Goal: Check status: Check status

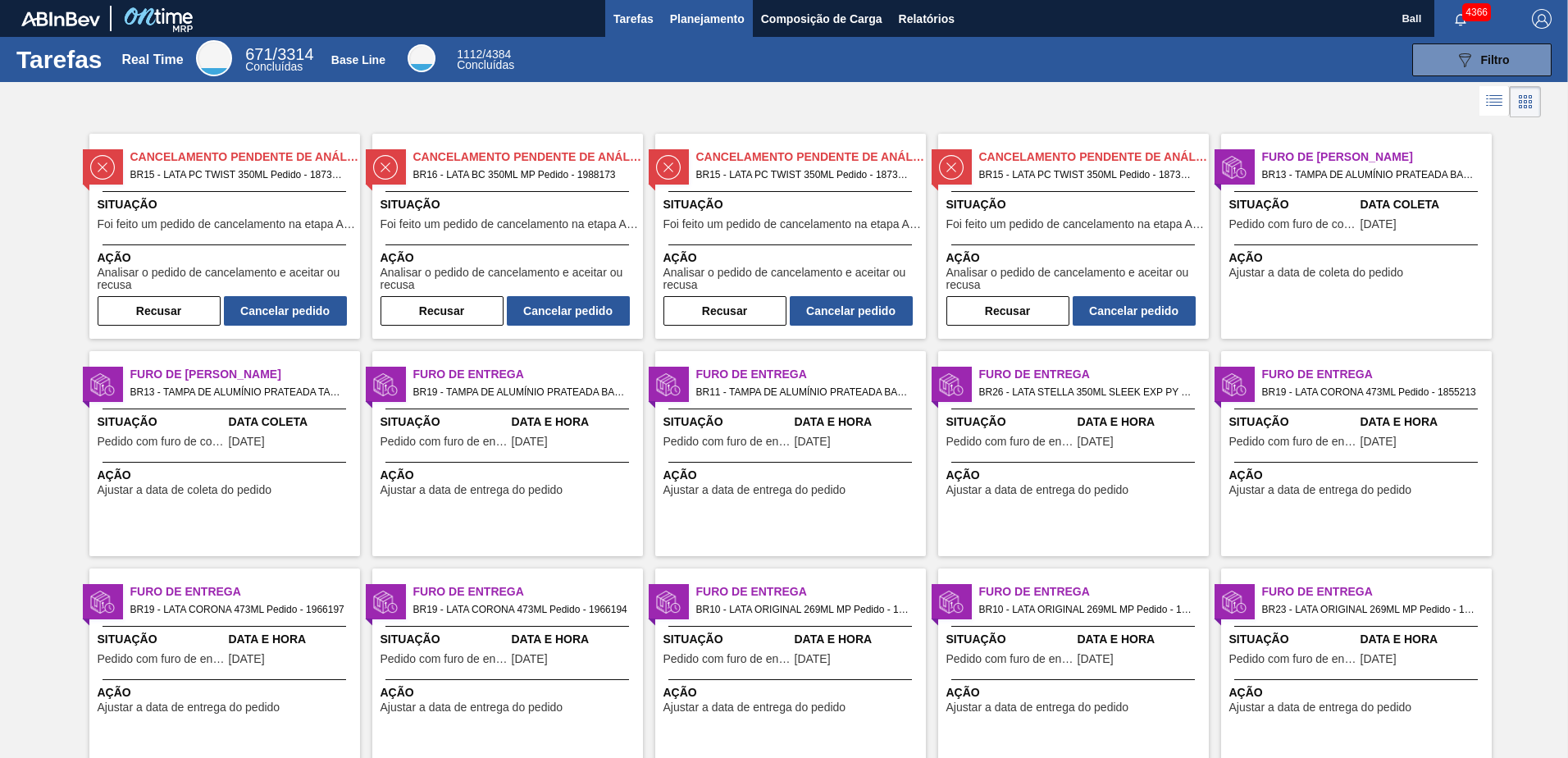
click at [723, 21] on span "Planejamento" at bounding box center [708, 19] width 75 height 20
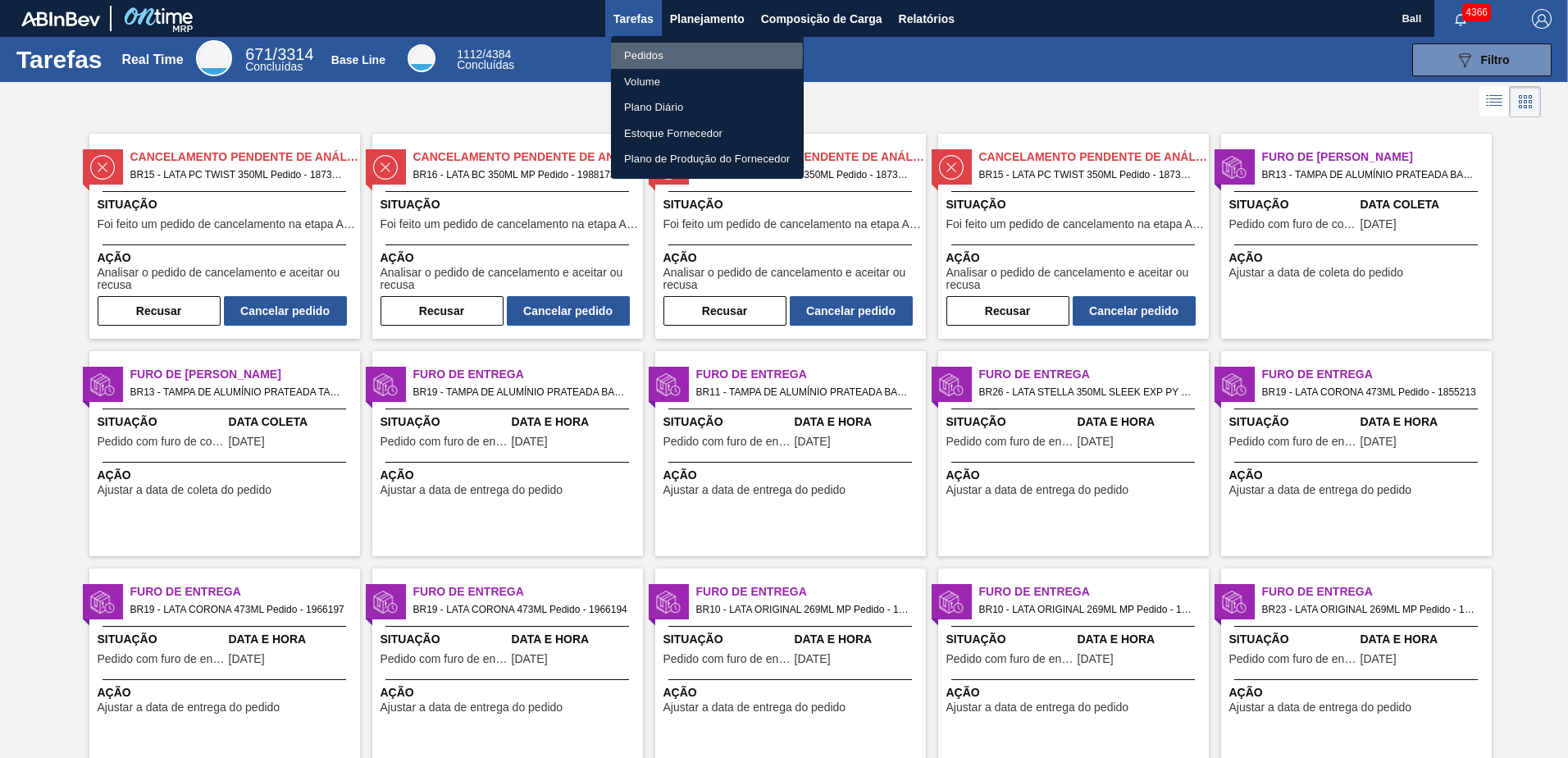
click at [650, 54] on li "Pedidos" at bounding box center [708, 55] width 193 height 27
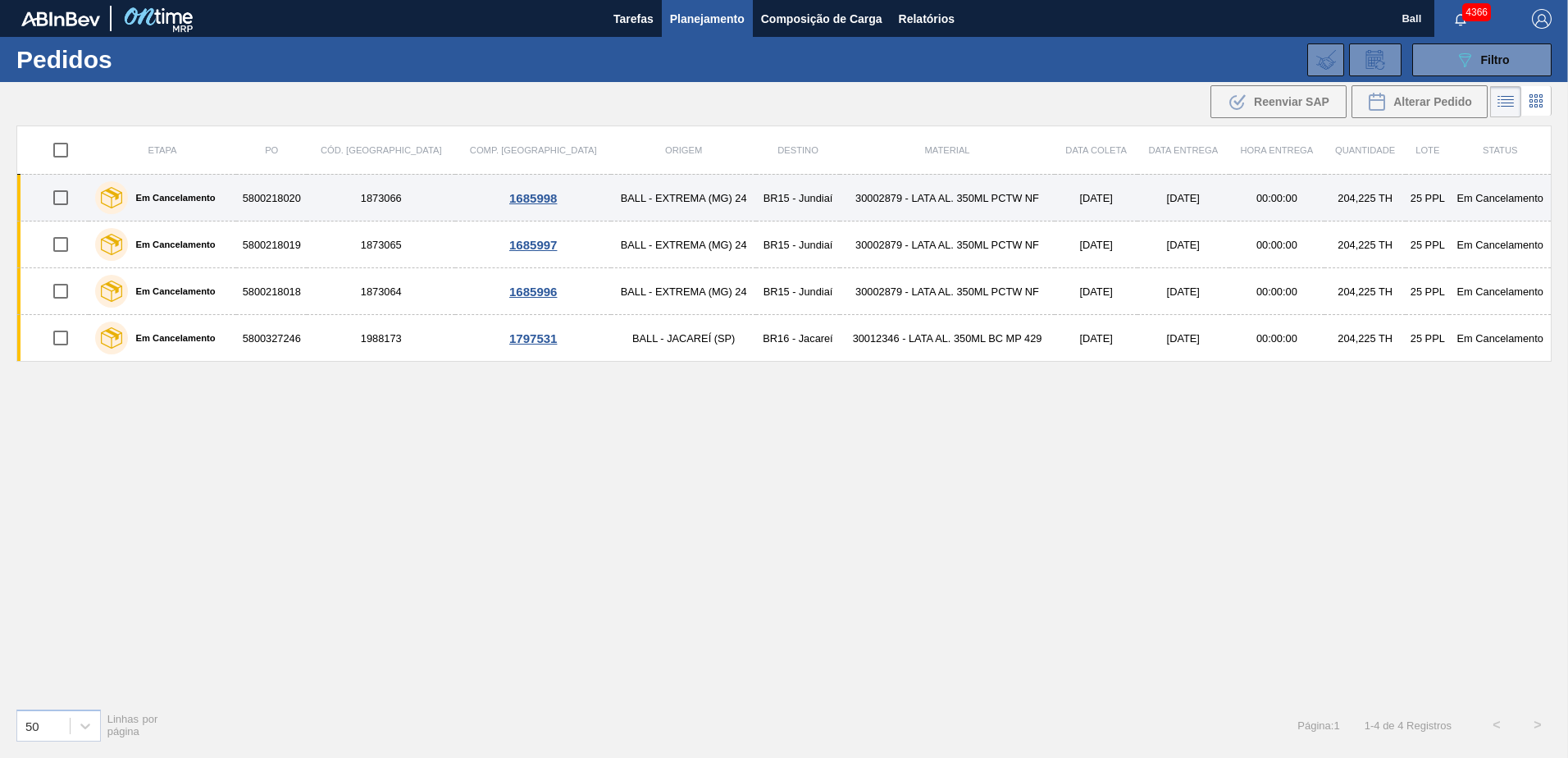
click at [620, 196] on td "BALL - EXTREMA (MG) 24" at bounding box center [683, 197] width 145 height 46
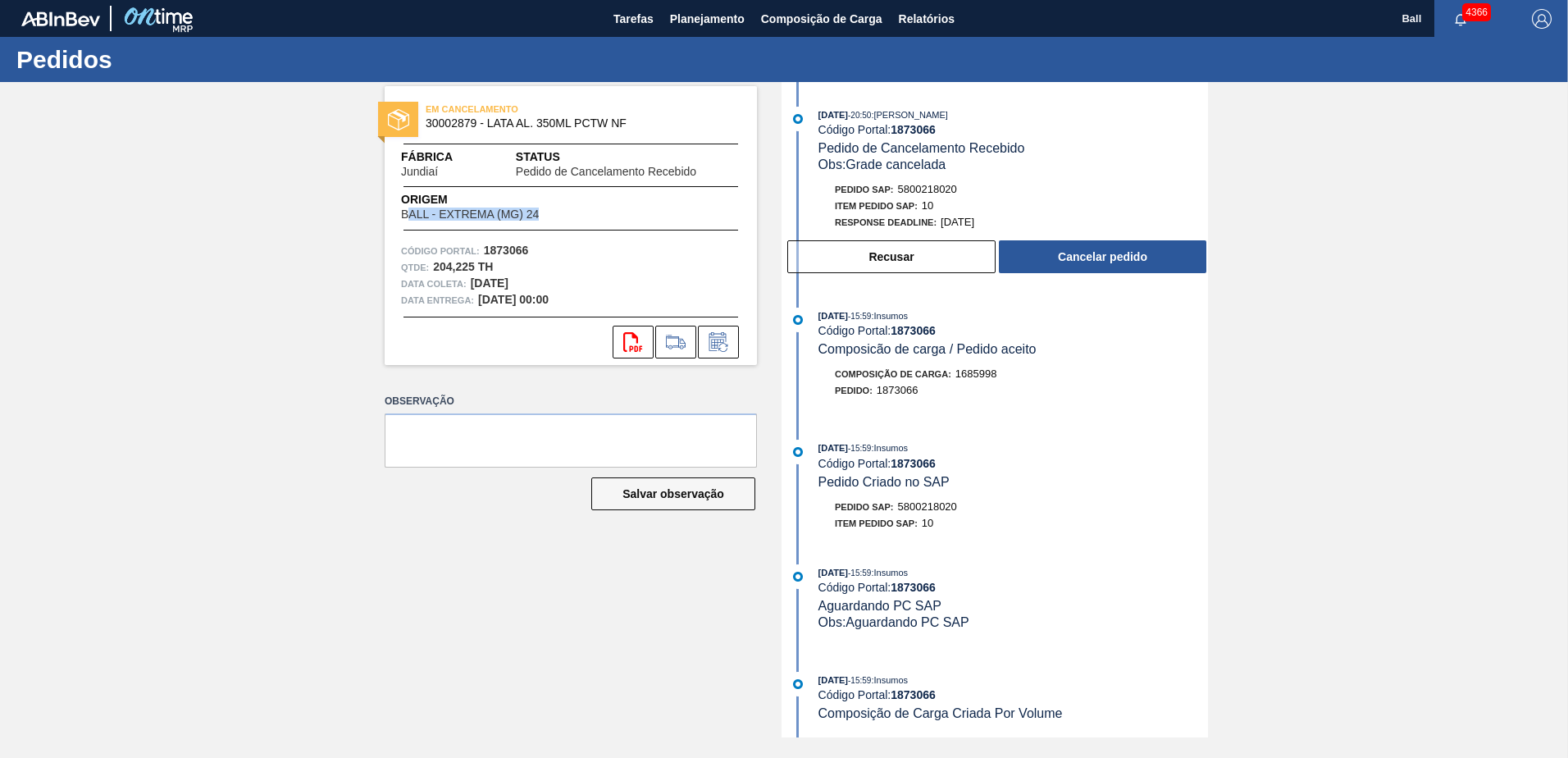
drag, startPoint x: 429, startPoint y: 217, endPoint x: 576, endPoint y: 228, distance: 147.4
click at [576, 228] on div "EM CANCELAMENTO 30002879 - LATA AL. 350ML PCTW NF Fábrica Jundiaí Status Pedido…" at bounding box center [571, 225] width 373 height 279
click at [389, 227] on div "EM CANCELAMENTO 30002879 - LATA AL. 350ML PCTW NF Fábrica Jundiaí Status Pedido…" at bounding box center [571, 225] width 373 height 279
drag, startPoint x: 391, startPoint y: 219, endPoint x: 558, endPoint y: 230, distance: 167.4
click at [558, 230] on div "EM CANCELAMENTO 30002879 - LATA AL. 350ML PCTW NF Fábrica Jundiaí Status Pedido…" at bounding box center [571, 225] width 373 height 279
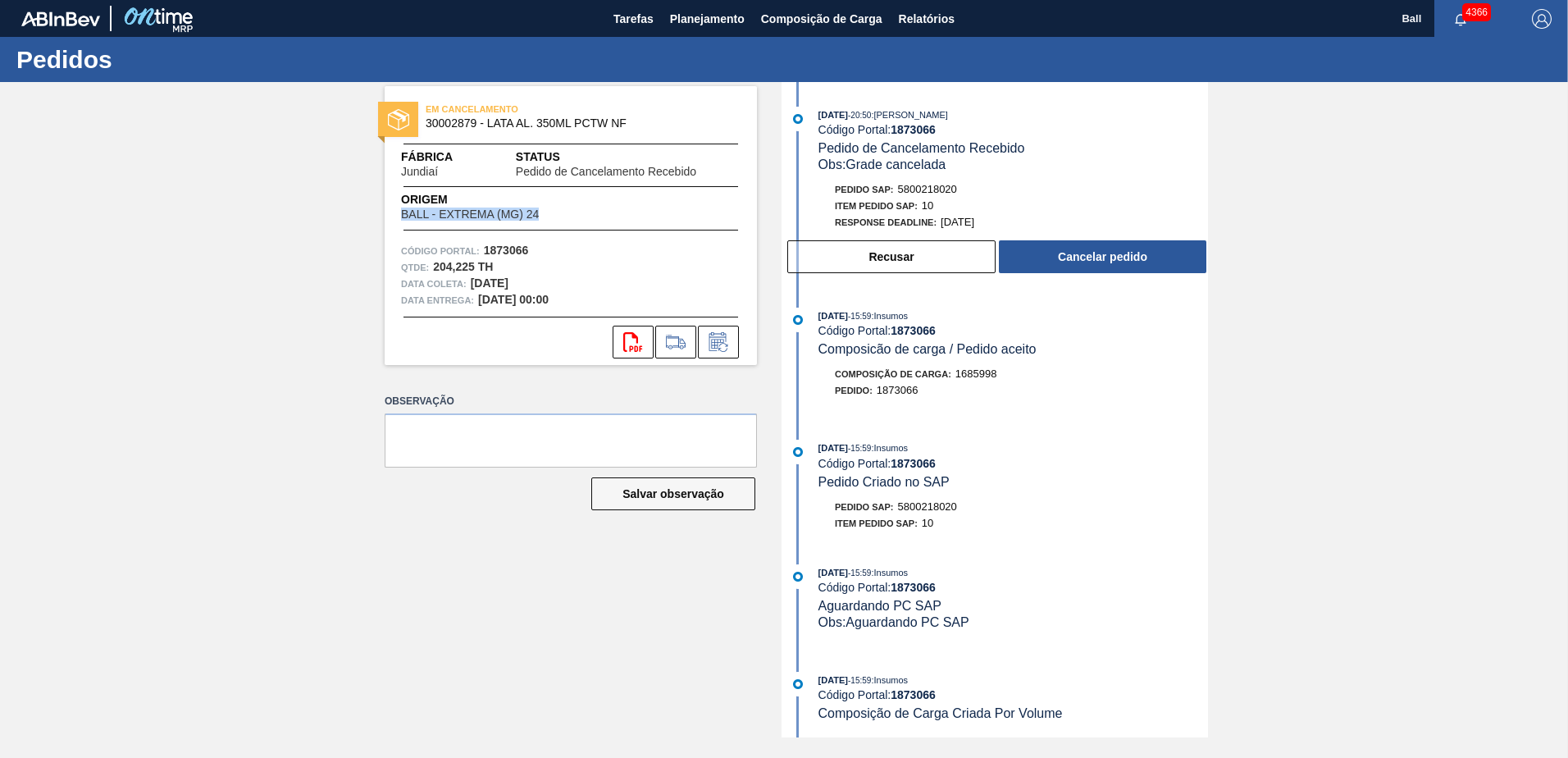
copy span "BALL - EXTREMA (MG) 24"
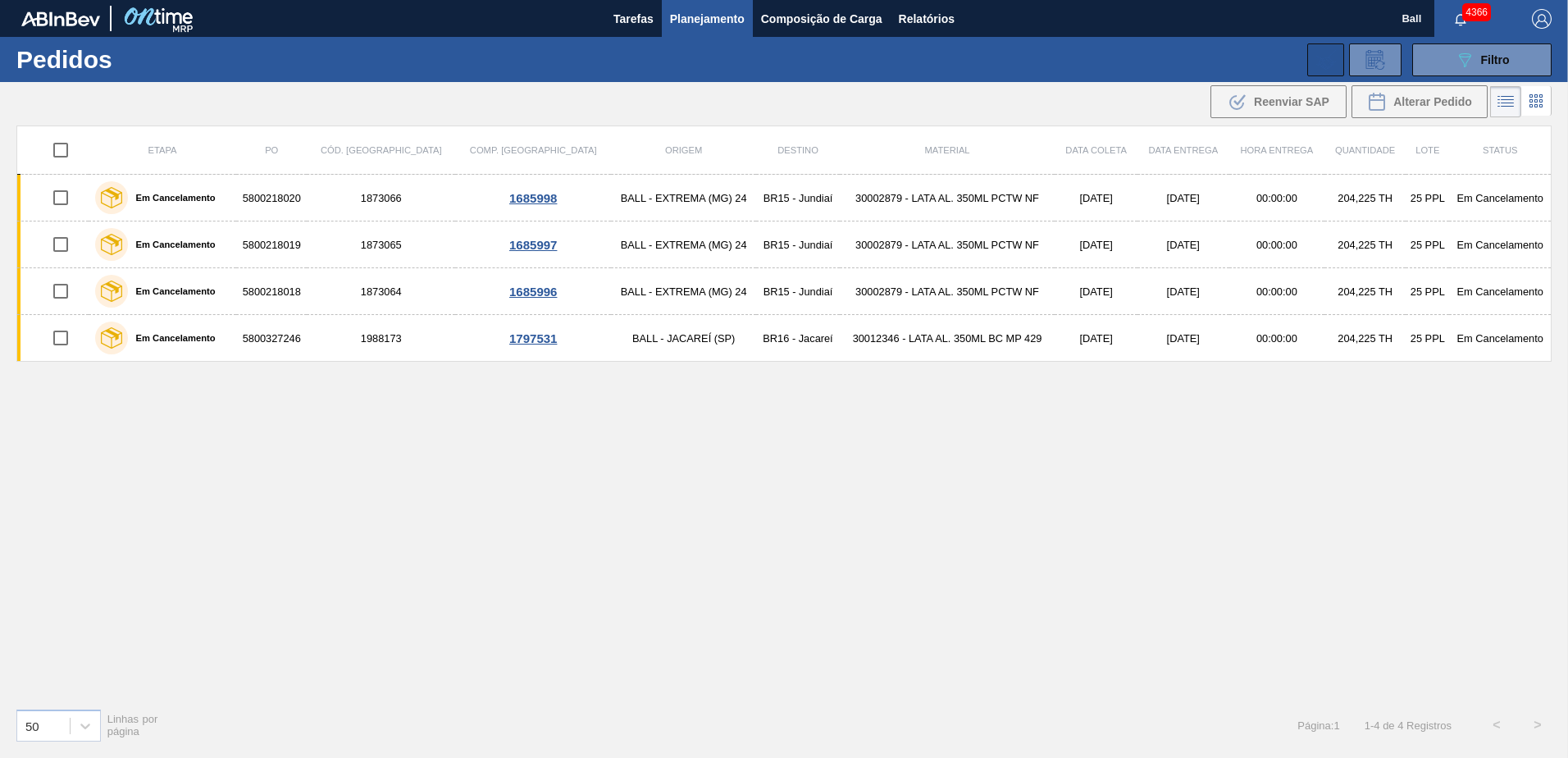
click at [1326, 53] on icon at bounding box center [1327, 60] width 20 height 20
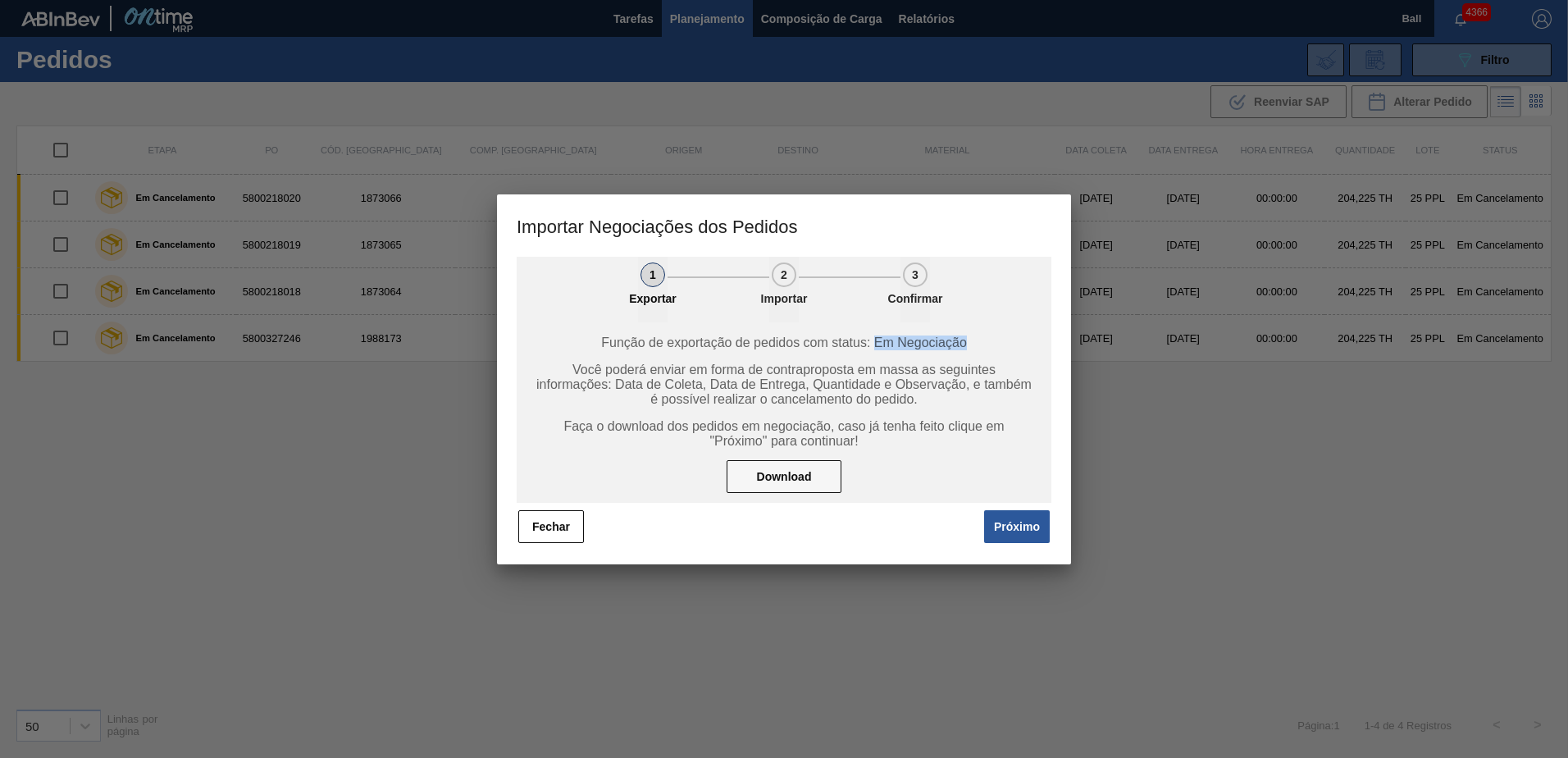
drag, startPoint x: 972, startPoint y: 338, endPoint x: 875, endPoint y: 354, distance: 98.3
click at [875, 354] on div "Função de exportação de pedidos com status: Em Negociação Você poderá enviar em…" at bounding box center [784, 412] width 535 height 180
click at [1012, 527] on button "Próximo" at bounding box center [1017, 526] width 66 height 33
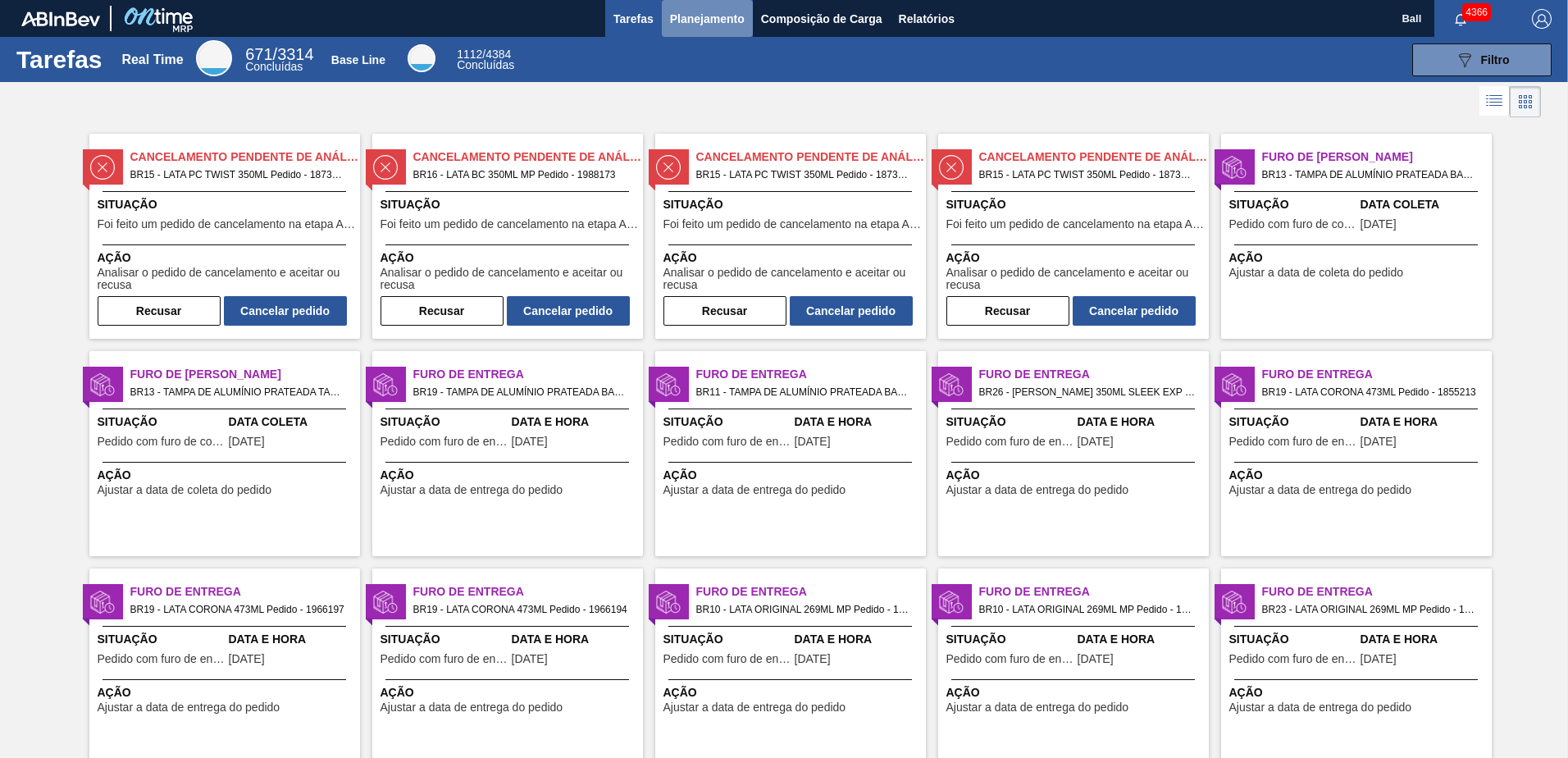
click at [692, 14] on span "Planejamento" at bounding box center [708, 19] width 75 height 20
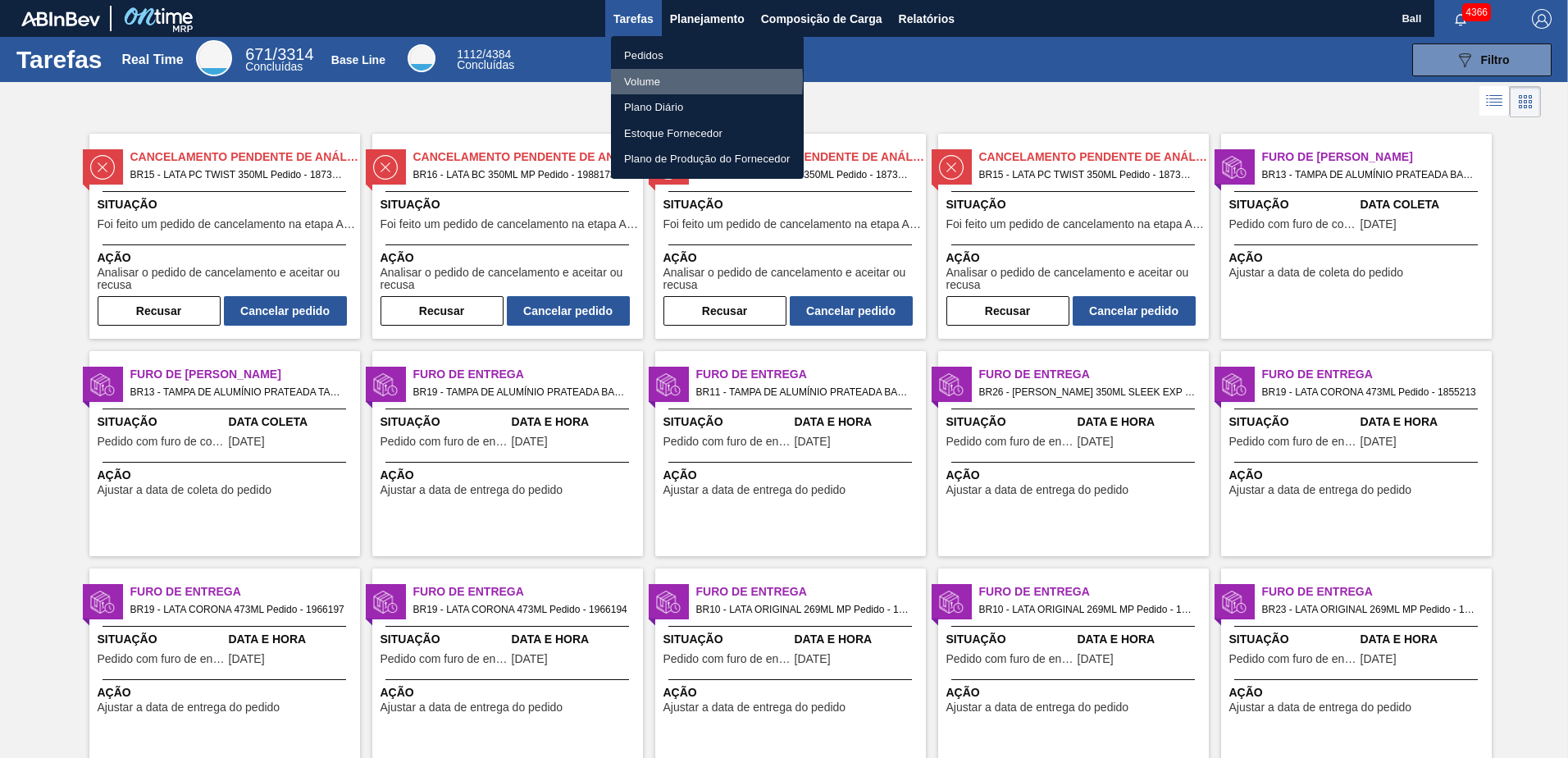
click at [652, 79] on li "Volume" at bounding box center [708, 82] width 193 height 27
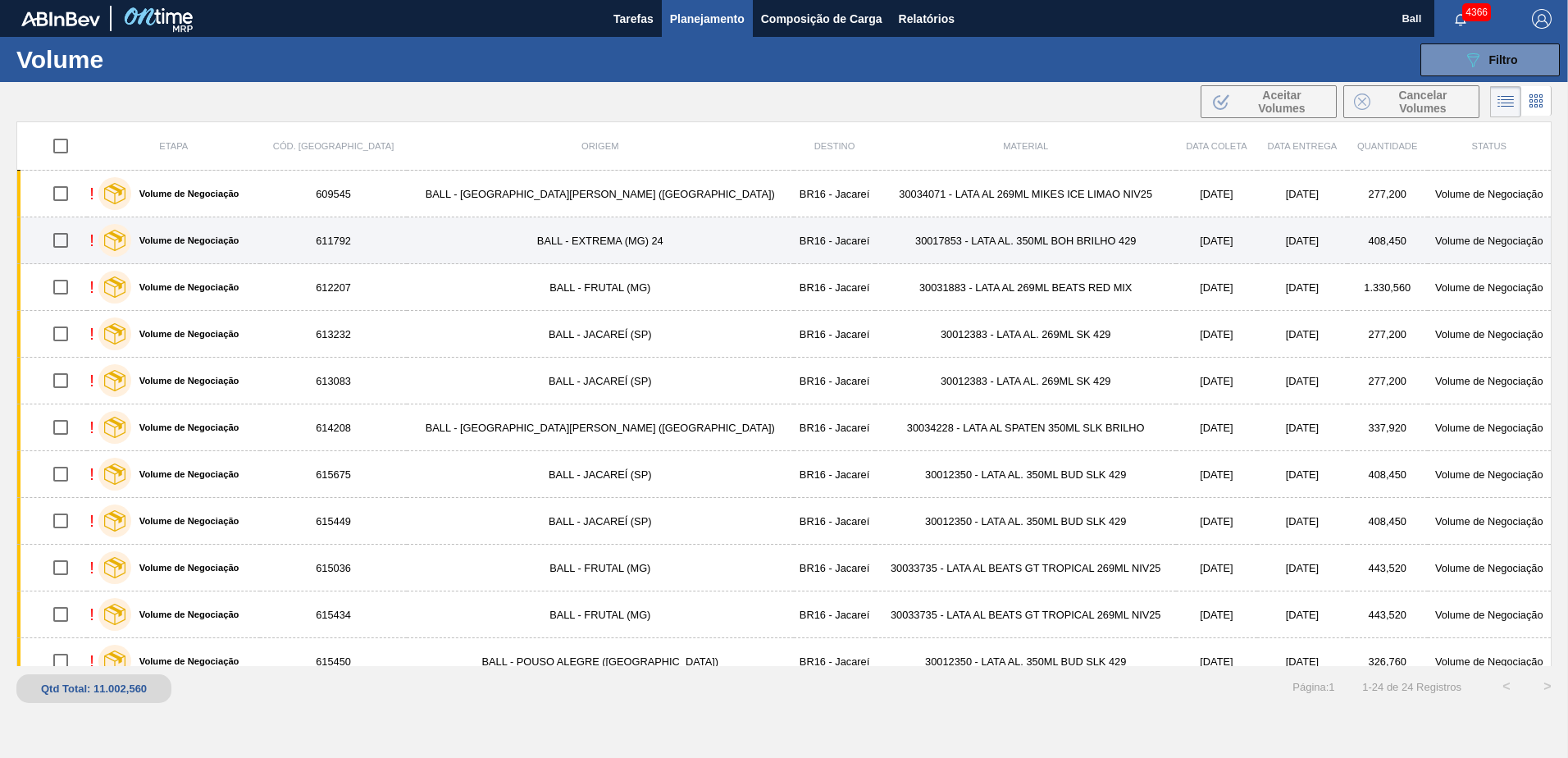
click at [520, 241] on td "BALL - EXTREMA (MG) 24" at bounding box center [600, 241] width 387 height 46
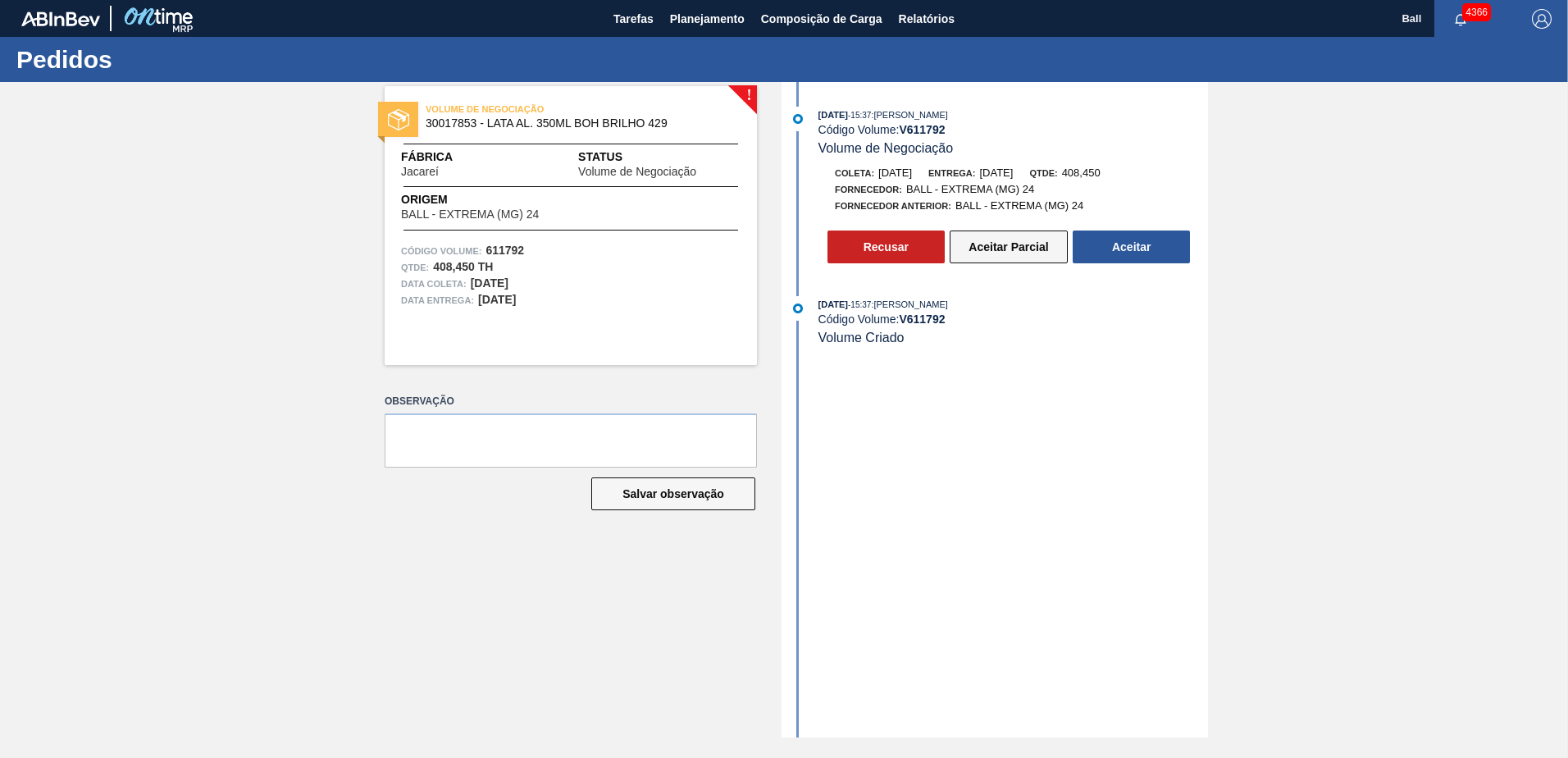
click at [996, 235] on button "Aceitar Parcial" at bounding box center [1009, 246] width 118 height 33
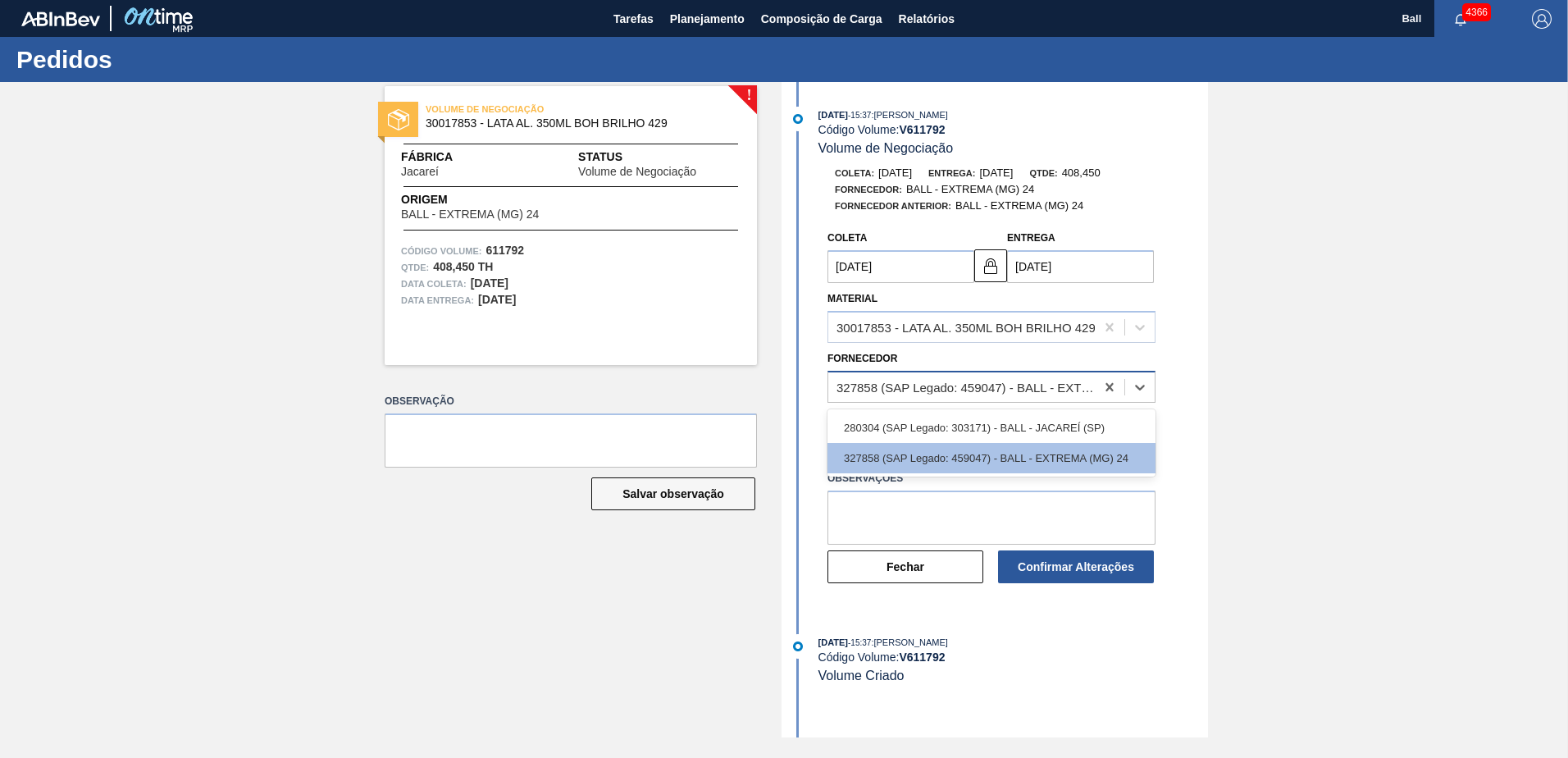
click at [1004, 390] on div "327858 (SAP Legado: 459047) - BALL - EXTREMA (MG) 24" at bounding box center [967, 386] width 260 height 14
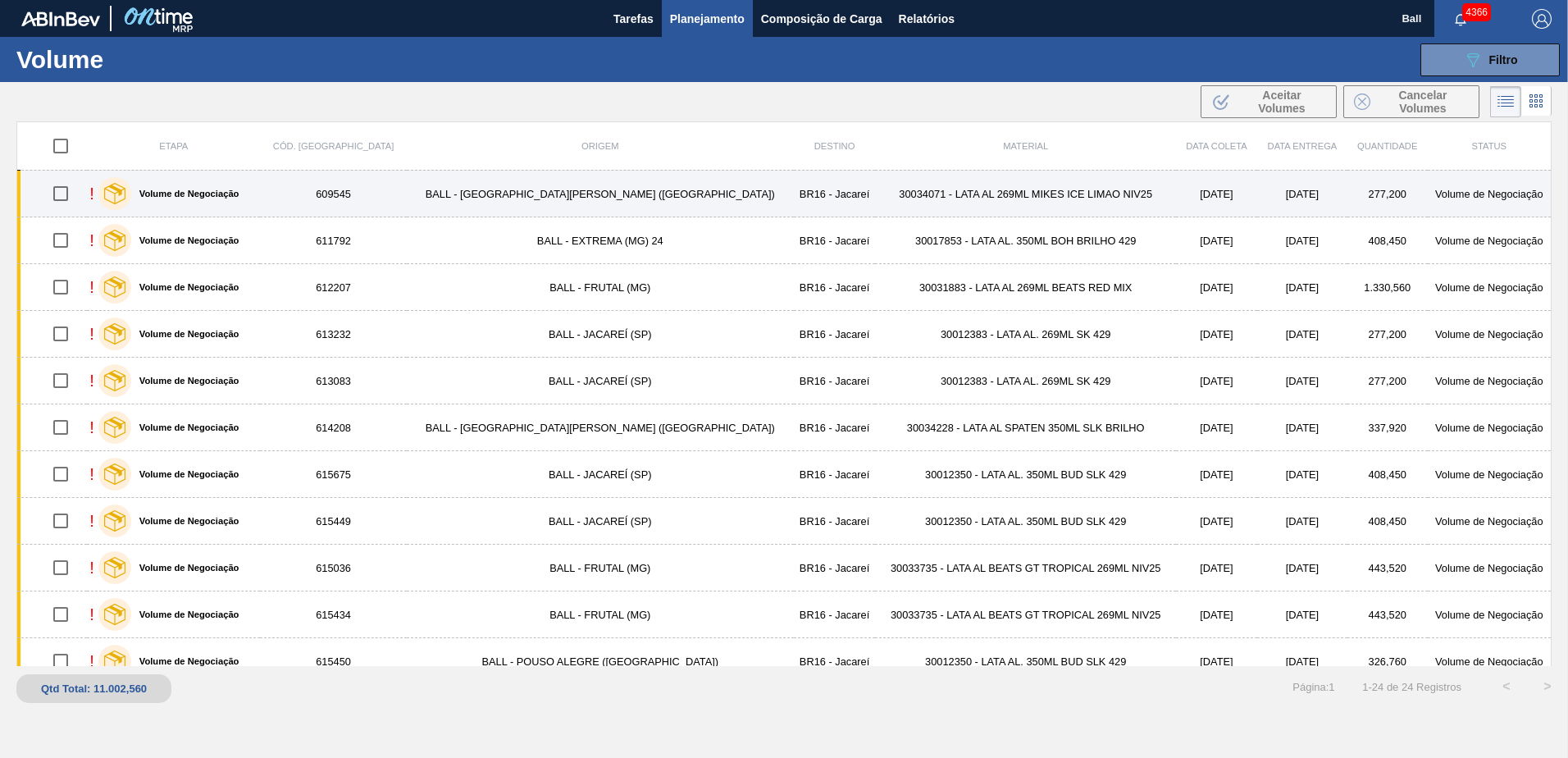
click at [910, 184] on td "30034071 - LATA AL 269ML MIKES ICE LIMAO NIV25" at bounding box center [1025, 193] width 301 height 46
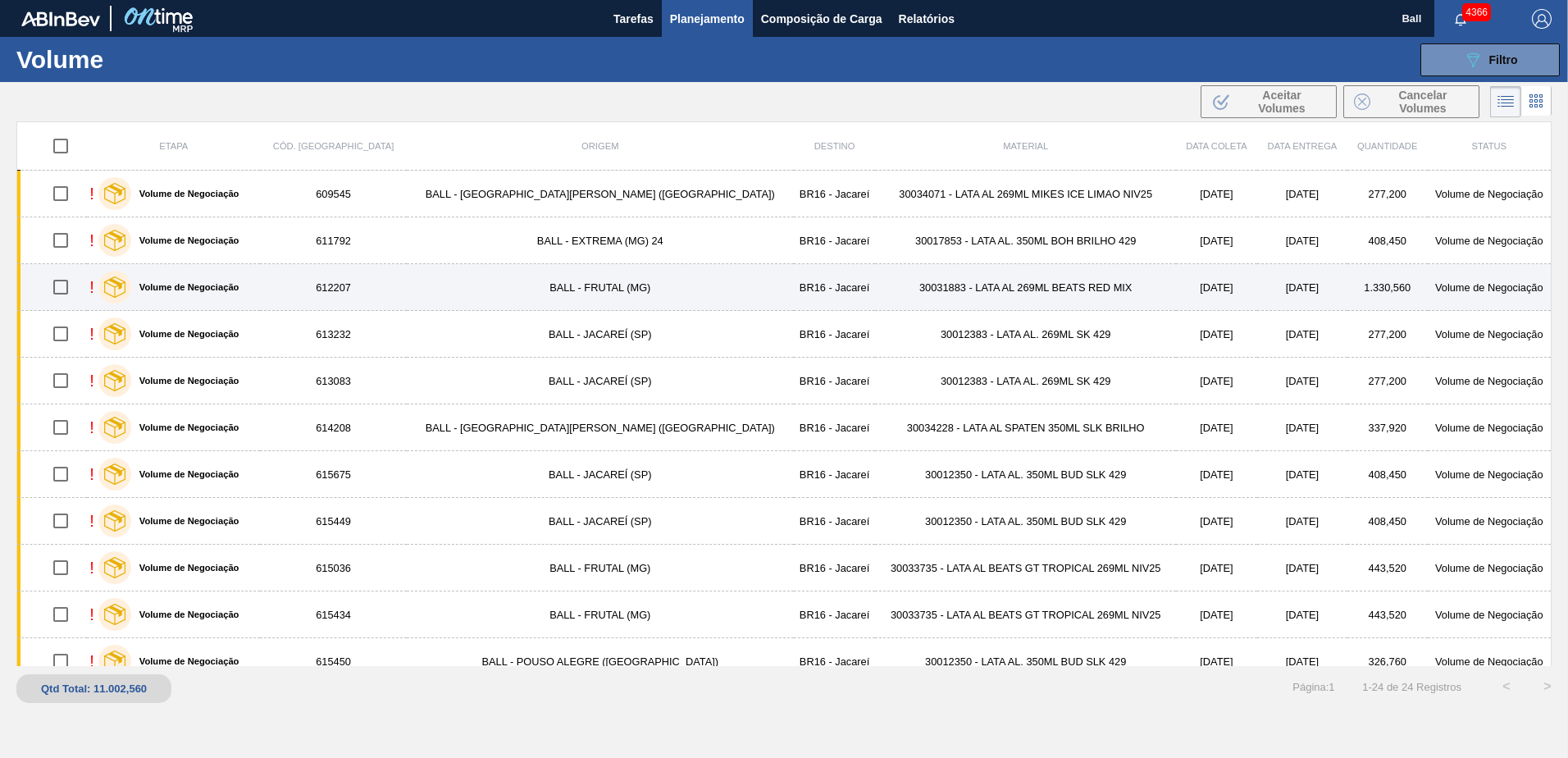
click at [520, 297] on td "BALL - FRUTAL (MG)" at bounding box center [600, 287] width 387 height 46
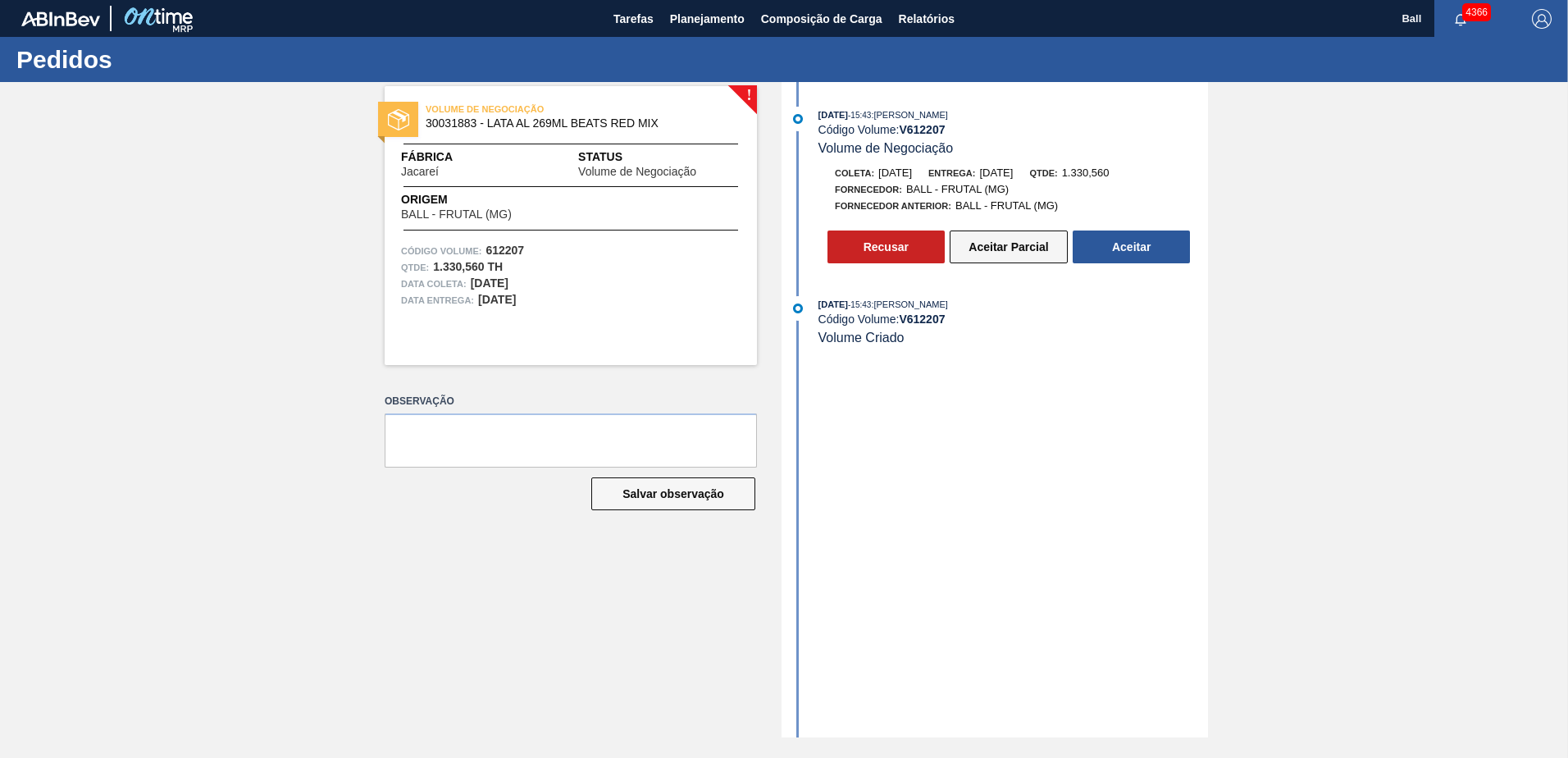
click at [1002, 253] on button "Aceitar Parcial" at bounding box center [1009, 246] width 118 height 33
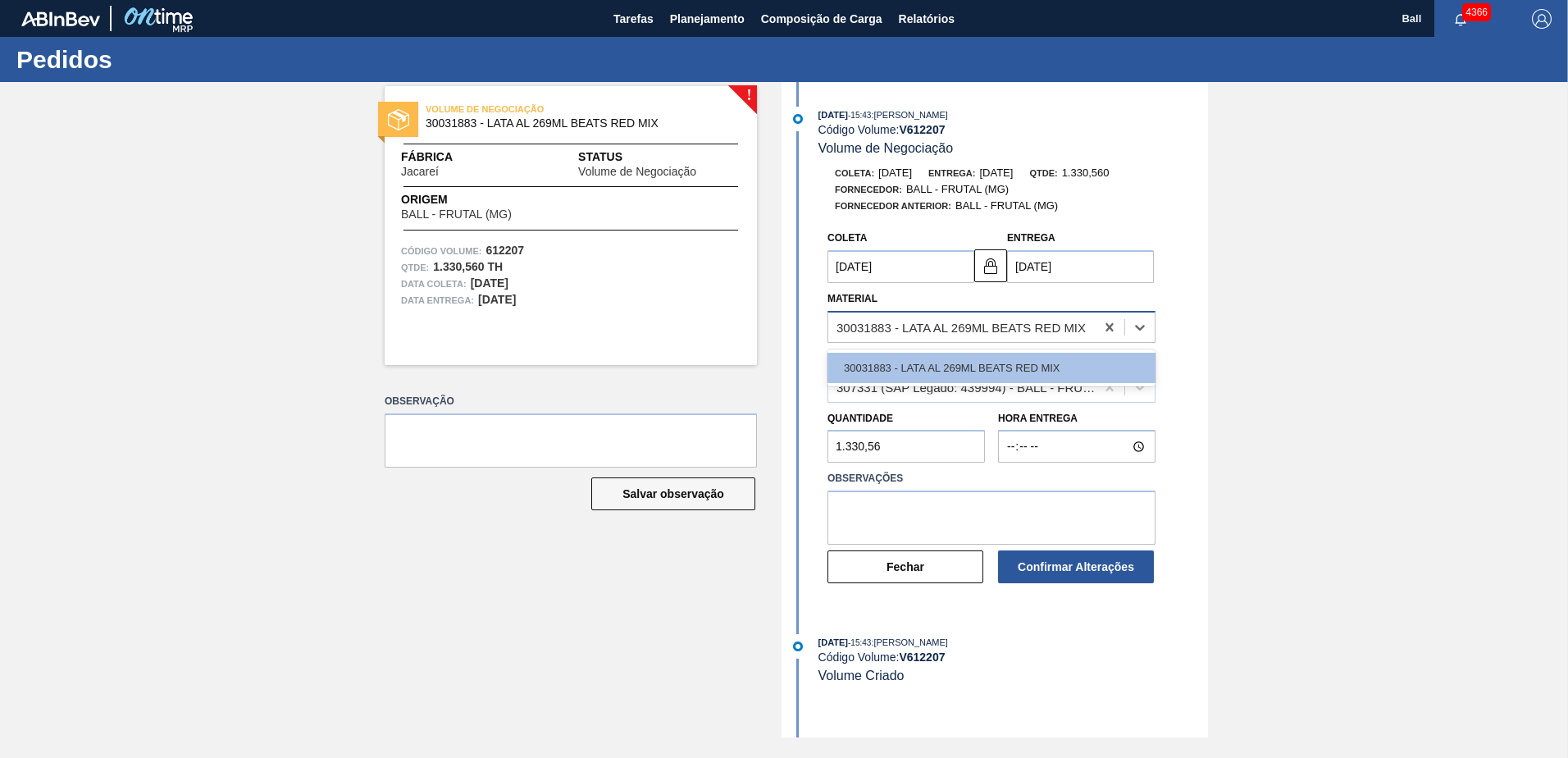
click at [915, 325] on div "30031883 - LATA AL 269ML BEATS RED MIX" at bounding box center [961, 327] width 249 height 14
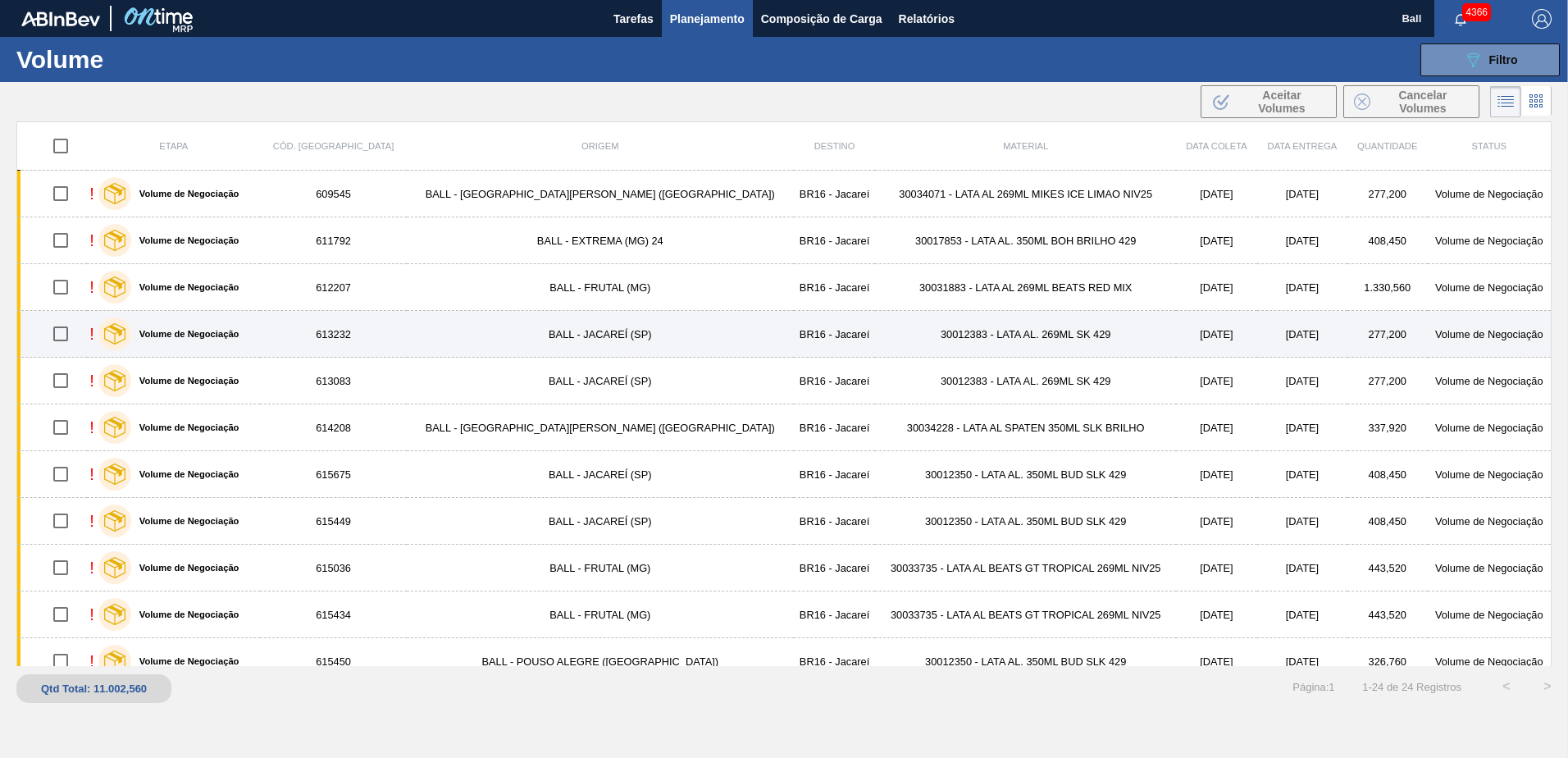
click at [875, 330] on td "30012383 - LATA AL. 269ML SK 429" at bounding box center [1025, 333] width 301 height 46
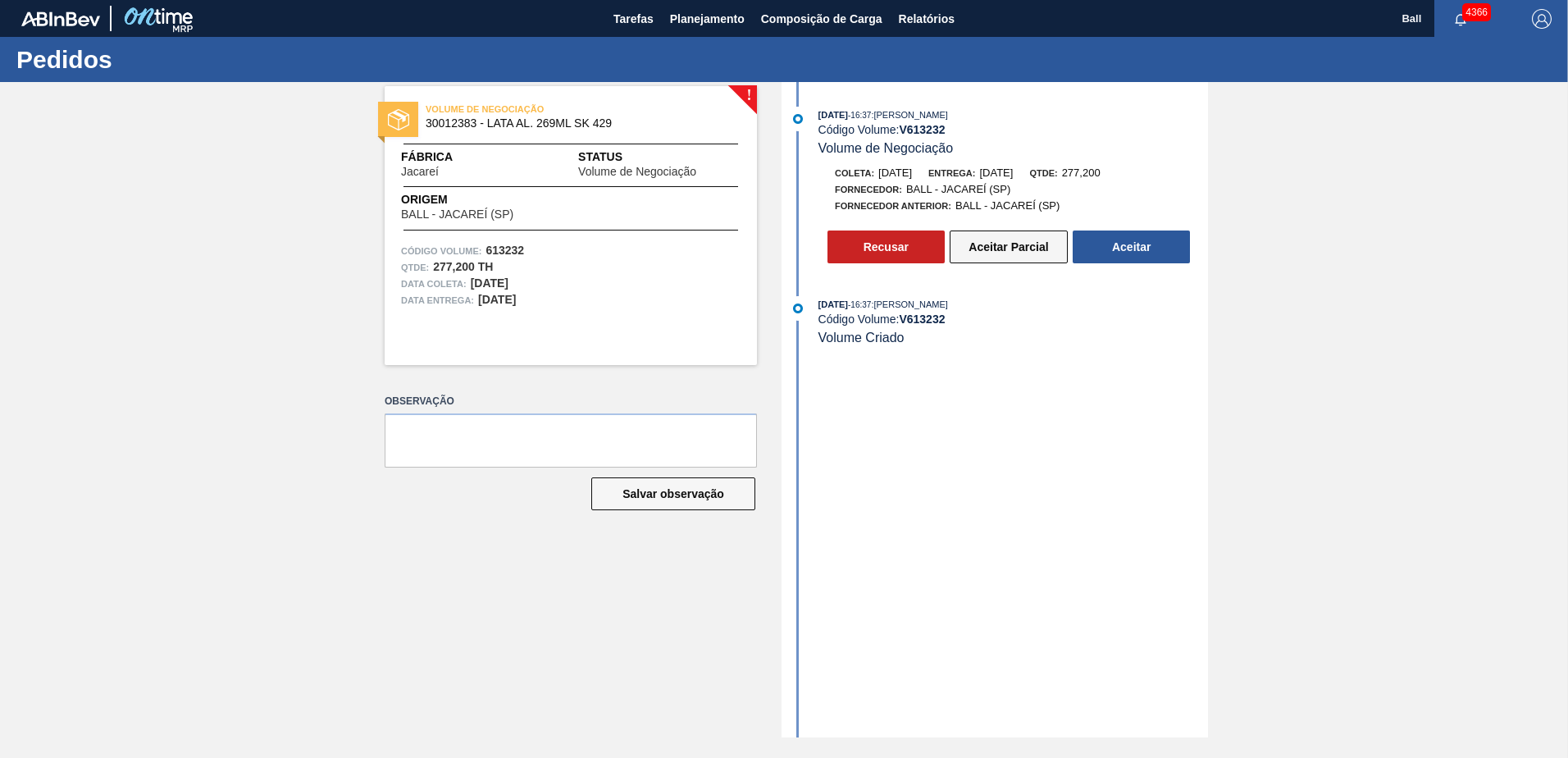
click at [983, 261] on button "Aceitar Parcial" at bounding box center [1009, 246] width 118 height 33
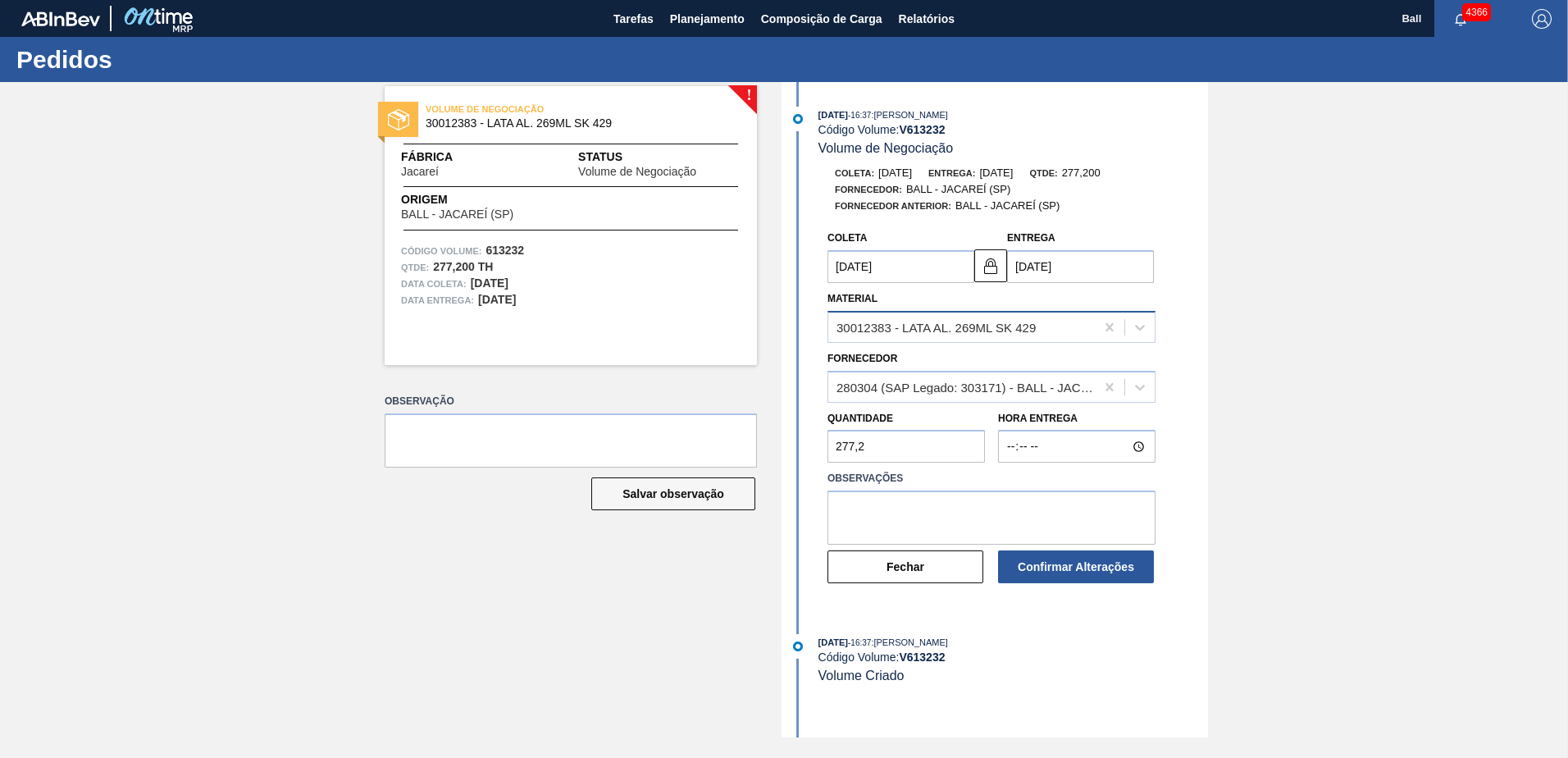
click at [942, 325] on div "30012383 - LATA AL. 269ML SK 429" at bounding box center [936, 327] width 199 height 14
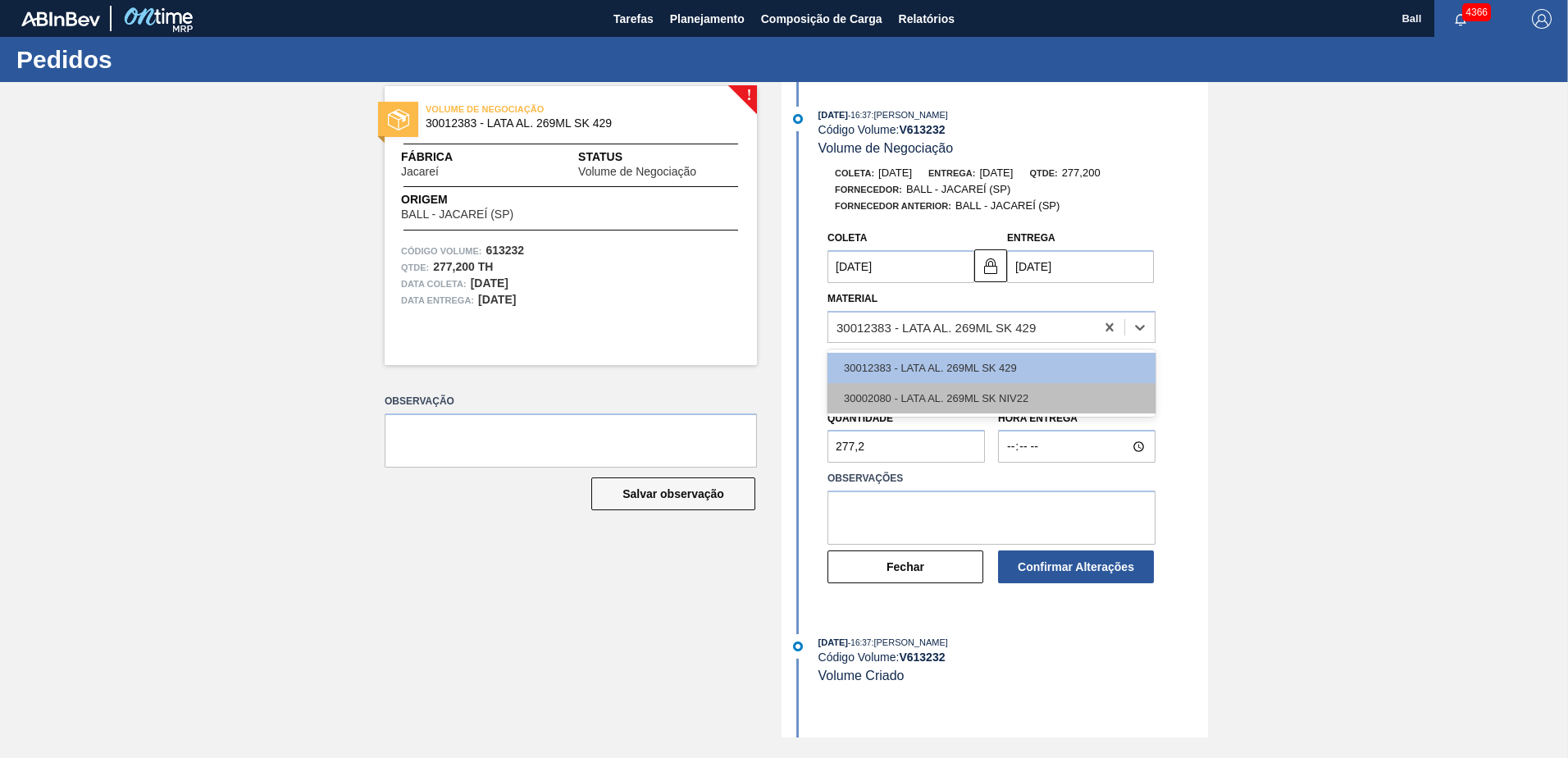
click at [981, 396] on div "30002080 - LATA AL. 269ML SK NIV22" at bounding box center [991, 398] width 328 height 31
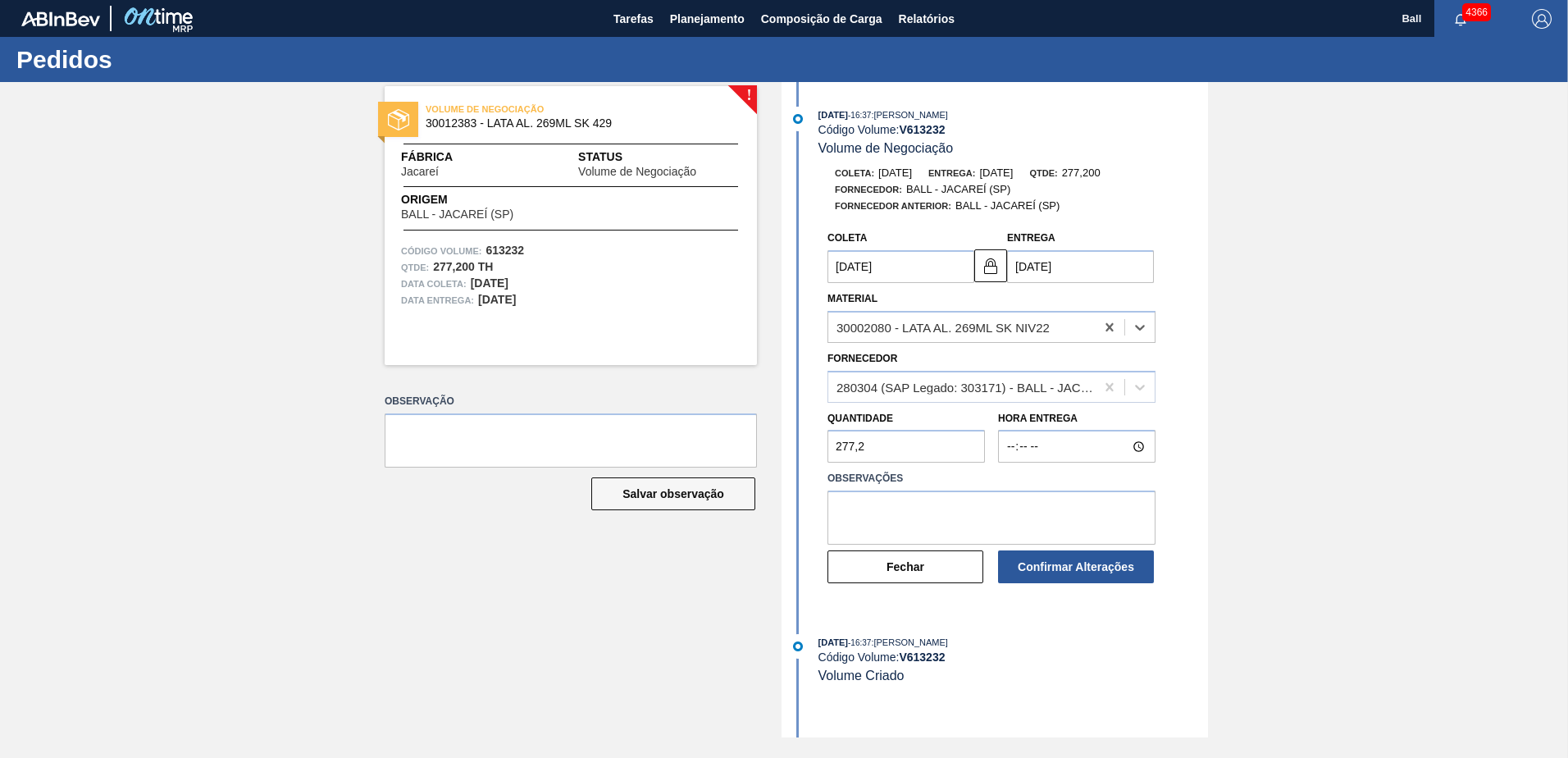
click at [1007, 309] on div "Material option 30002080 - LATA AL. 269ML SK NIV22, selected. Select is focused…" at bounding box center [991, 314] width 328 height 56
click at [1002, 327] on div "30002080 - LATA AL. 269ML SK NIV22" at bounding box center [943, 327] width 213 height 14
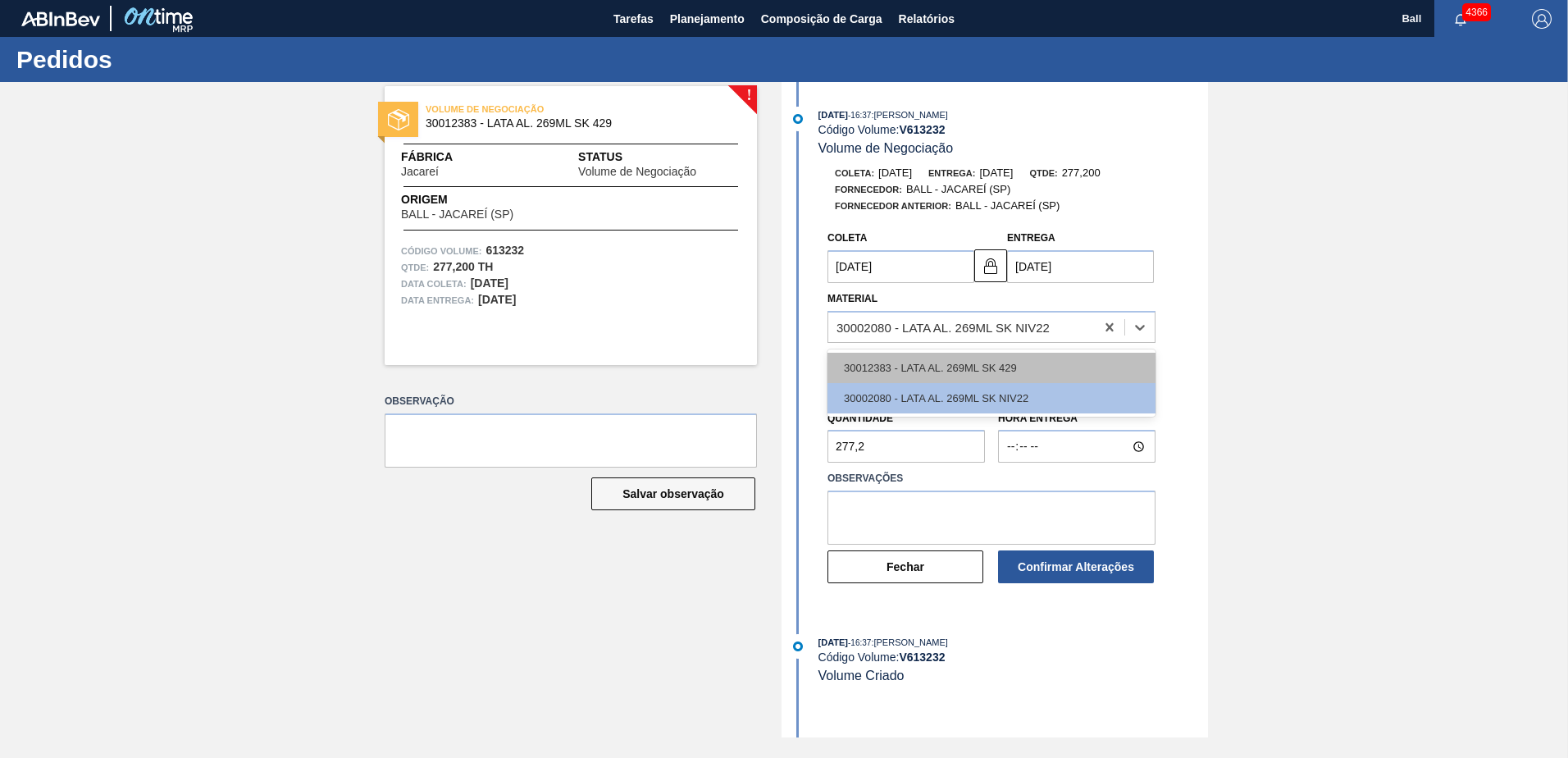
click at [980, 373] on div "30012383 - LATA AL. 269ML SK 429" at bounding box center [991, 368] width 328 height 31
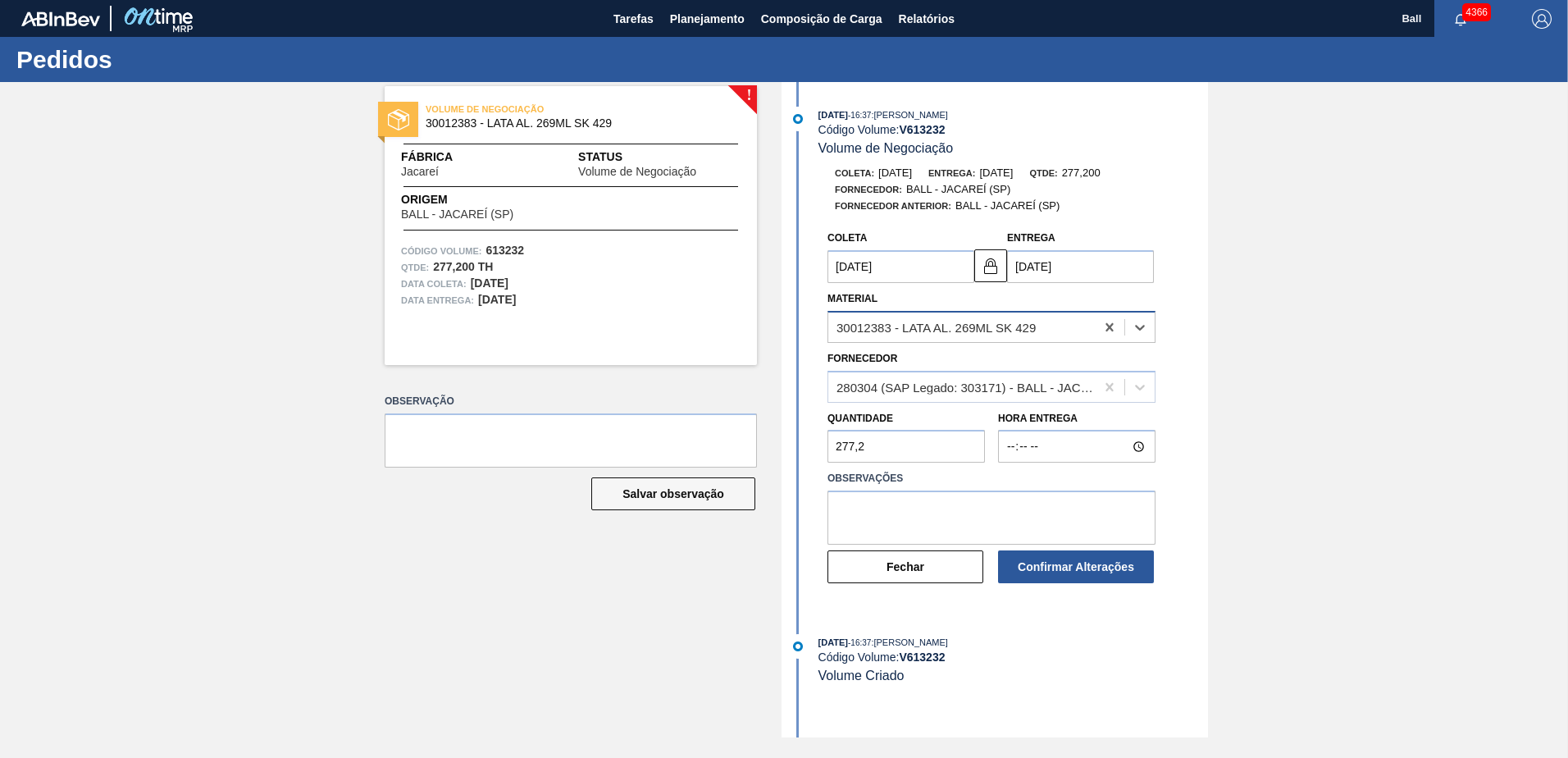
click at [1034, 335] on div "30012383 - LATA AL. 269ML SK 429" at bounding box center [961, 327] width 266 height 24
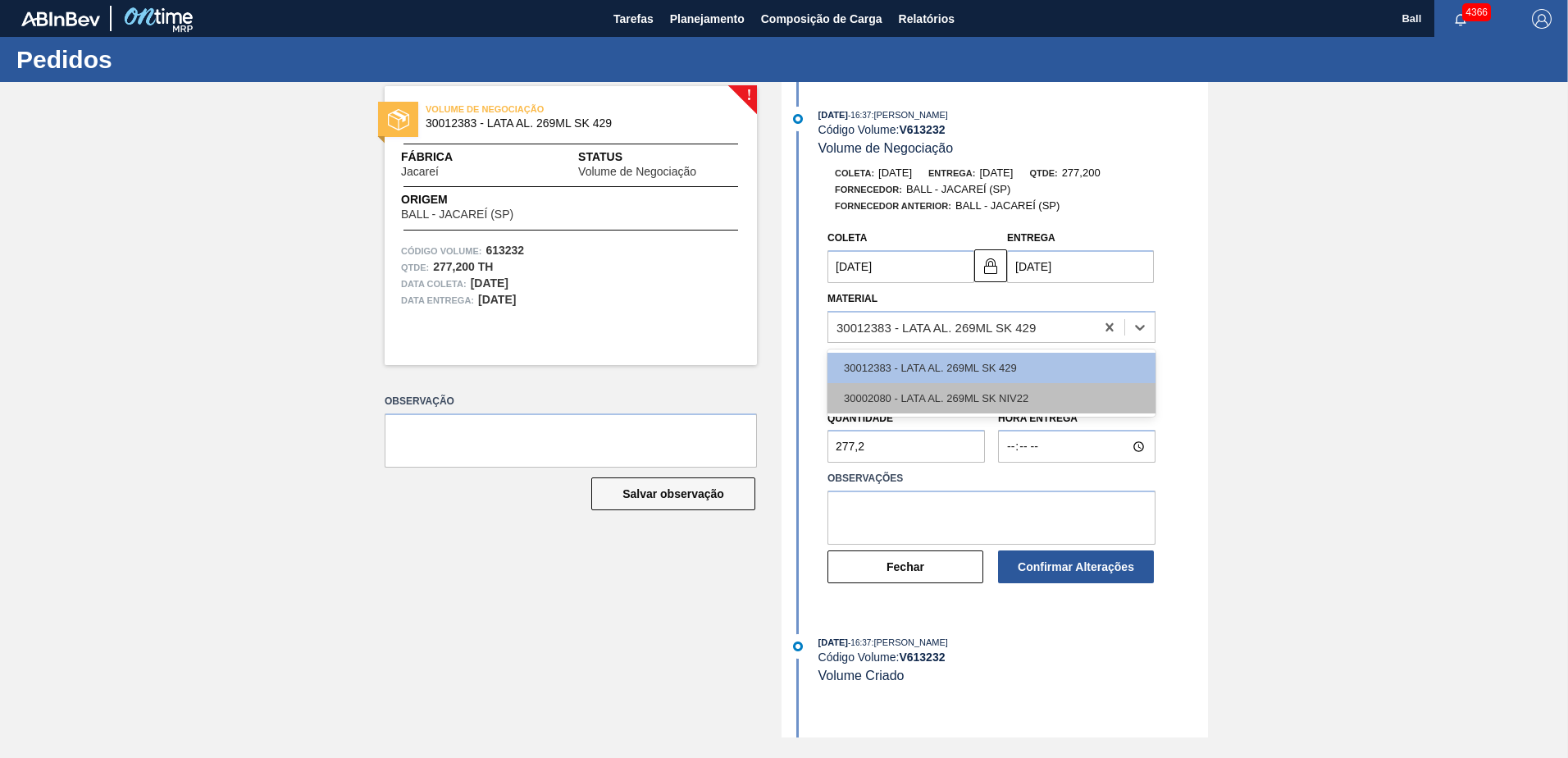
click at [1031, 403] on div "30002080 - LATA AL. 269ML SK NIV22" at bounding box center [991, 398] width 328 height 31
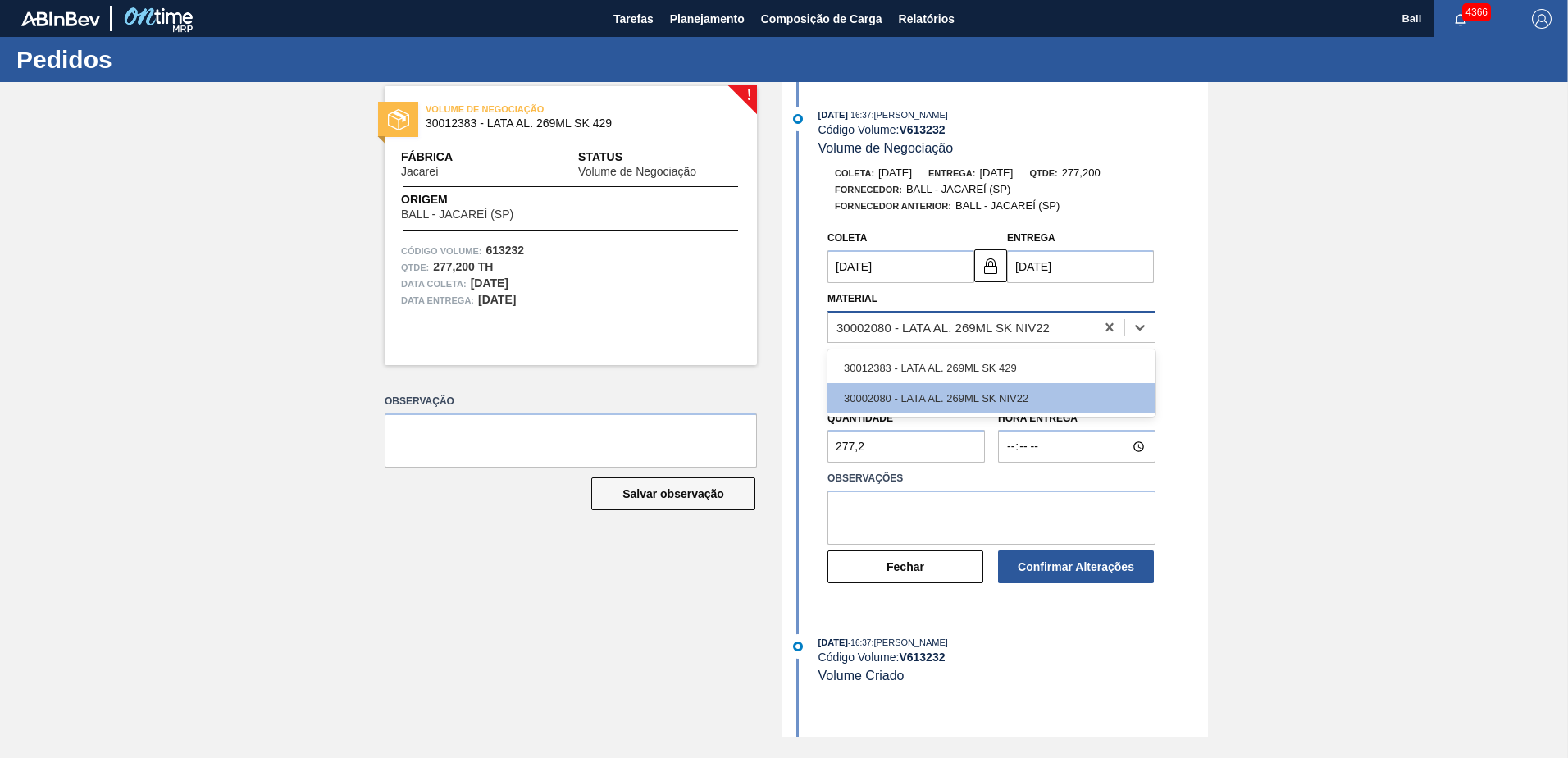
click at [1017, 320] on div "30002080 - LATA AL. 269ML SK NIV22" at bounding box center [943, 327] width 213 height 14
click at [1013, 363] on div "30012383 - LATA AL. 269ML SK 429" at bounding box center [991, 368] width 328 height 31
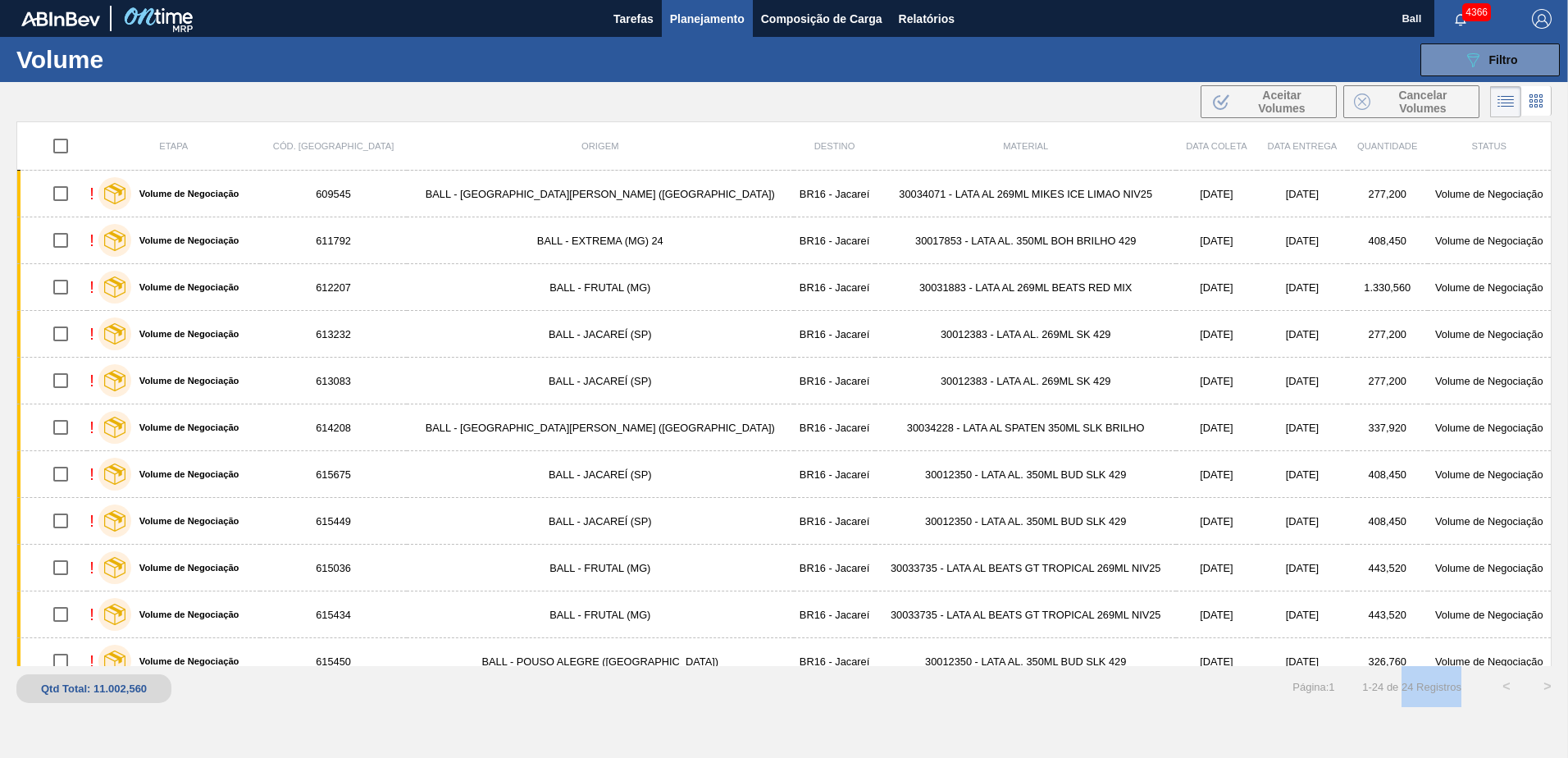
drag, startPoint x: 1460, startPoint y: 687, endPoint x: 1402, endPoint y: 684, distance: 58.1
click at [1402, 684] on span "1 - 24 de 24 Registros" at bounding box center [1410, 687] width 102 height 12
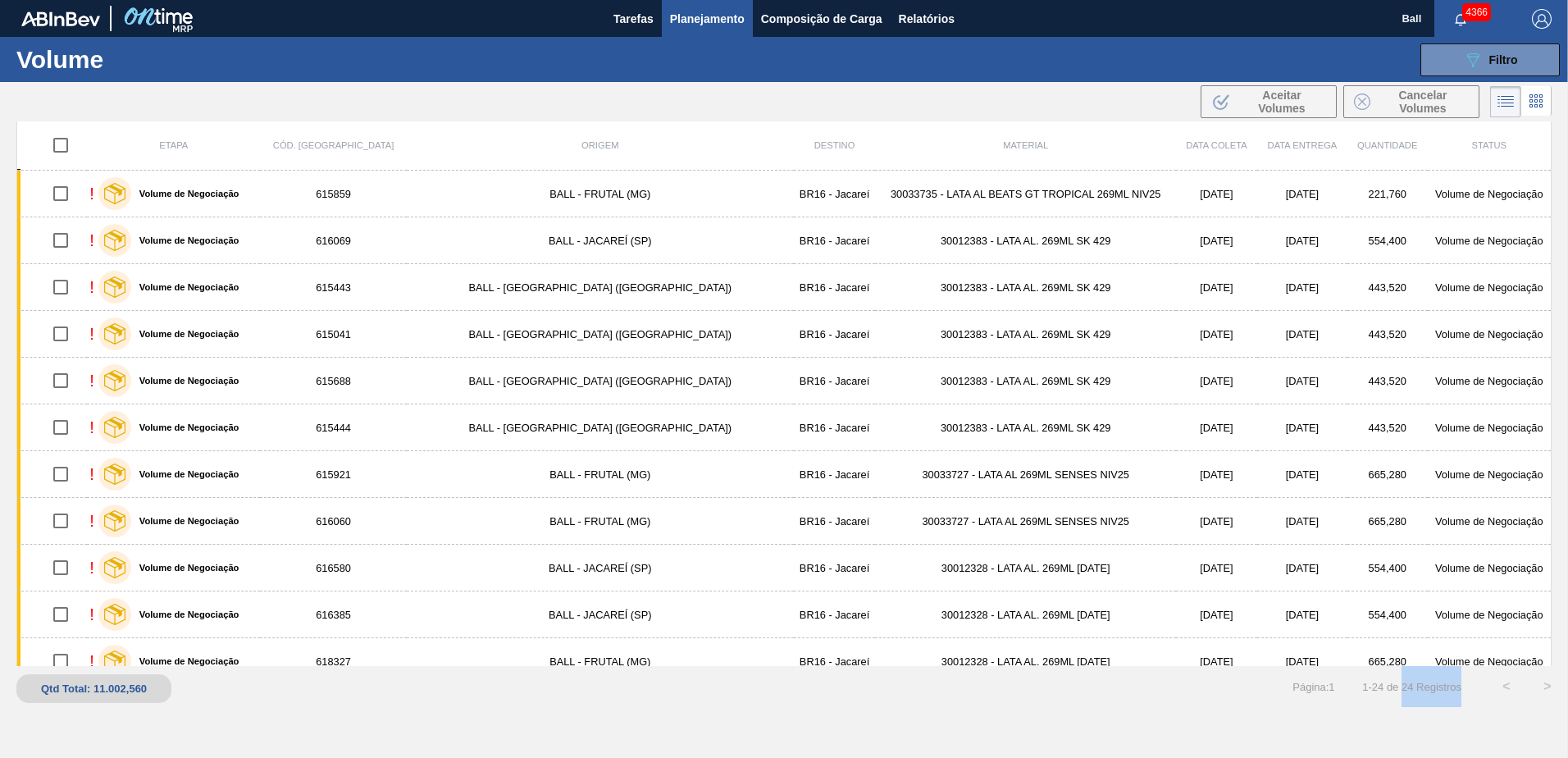
scroll to position [627, 0]
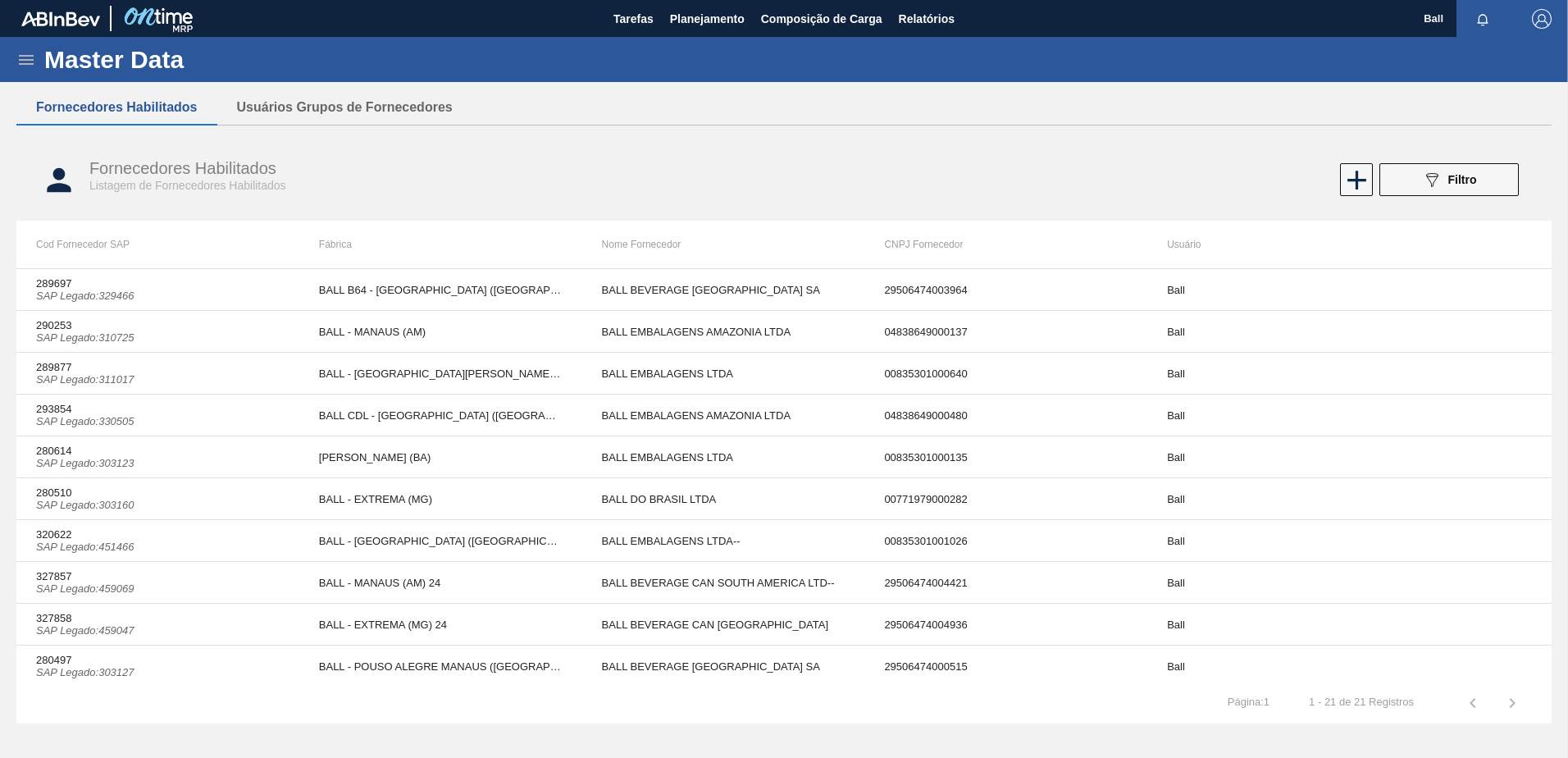
scroll to position [458, 0]
